Goal: Transaction & Acquisition: Purchase product/service

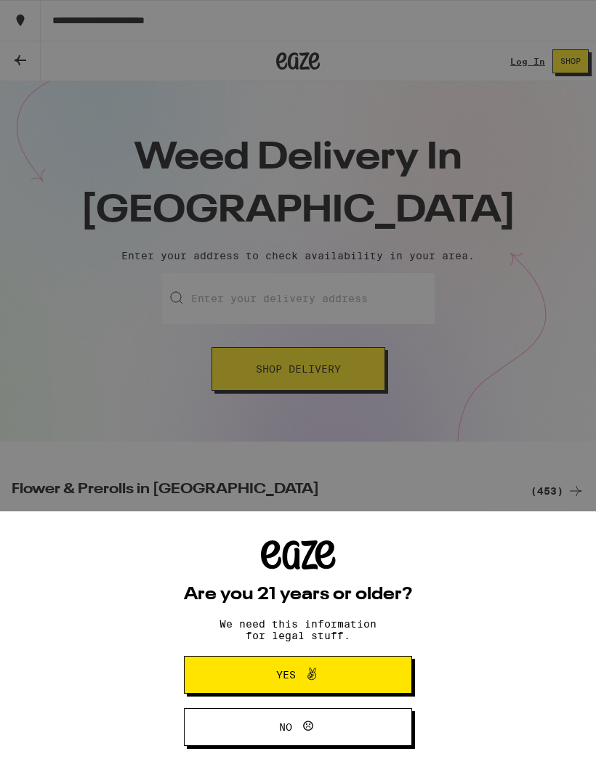
click at [360, 663] on button "Yes" at bounding box center [298, 675] width 228 height 38
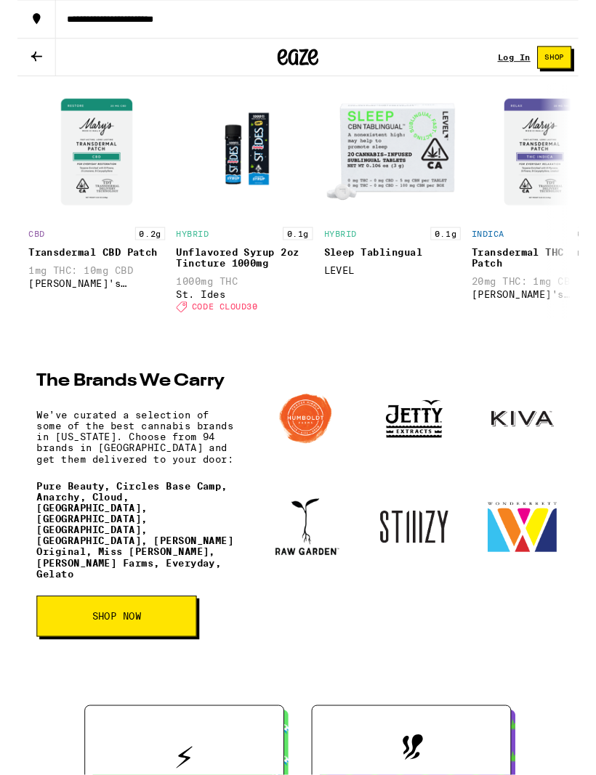
scroll to position [1650, 0]
click at [535, 484] on img at bounding box center [536, 444] width 78 height 78
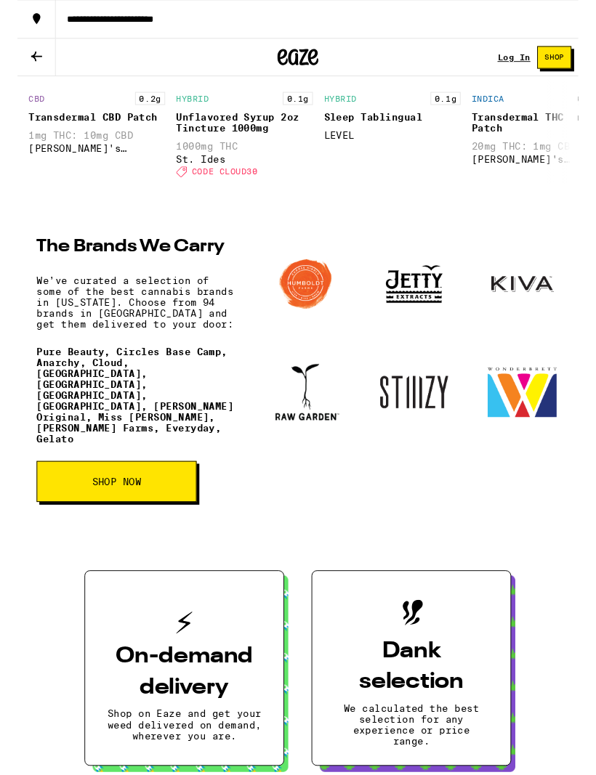
scroll to position [1793, 0]
click at [139, 533] on button "SHOP NOW" at bounding box center [105, 512] width 170 height 44
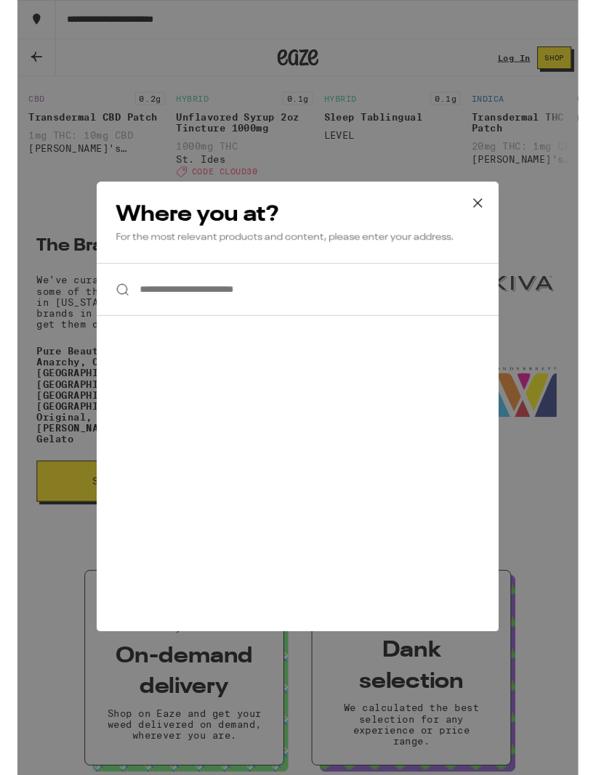
click at [484, 216] on icon at bounding box center [489, 216] width 22 height 22
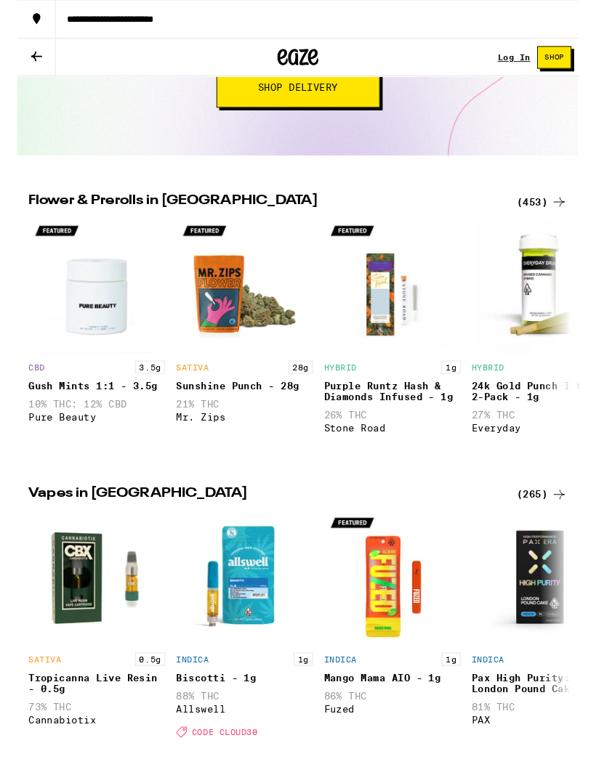
click at [44, 774] on div "SATIVA 0.5g Tropicanna Live Resin - 0.5g 73% THC Cannabiotix" at bounding box center [84, 667] width 145 height 250
